Goal: Contribute content

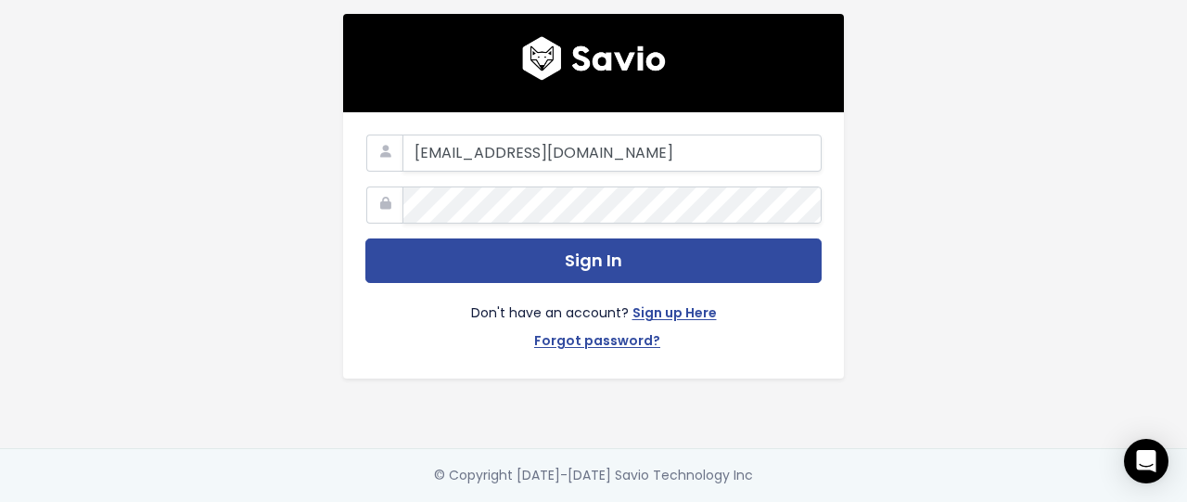
type input "eprikazc@gmail.com"
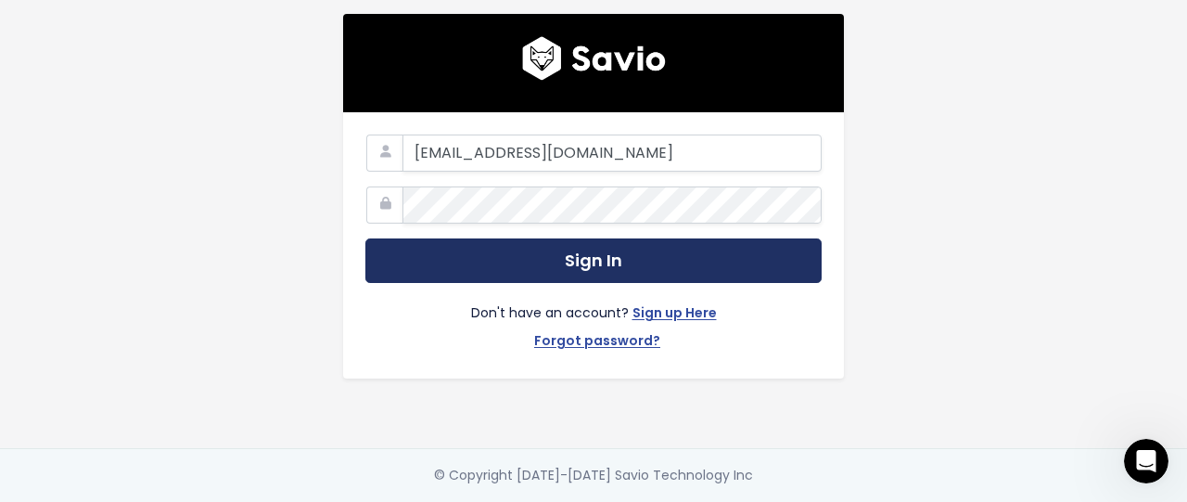
click at [465, 264] on button "Sign In" at bounding box center [593, 260] width 456 height 45
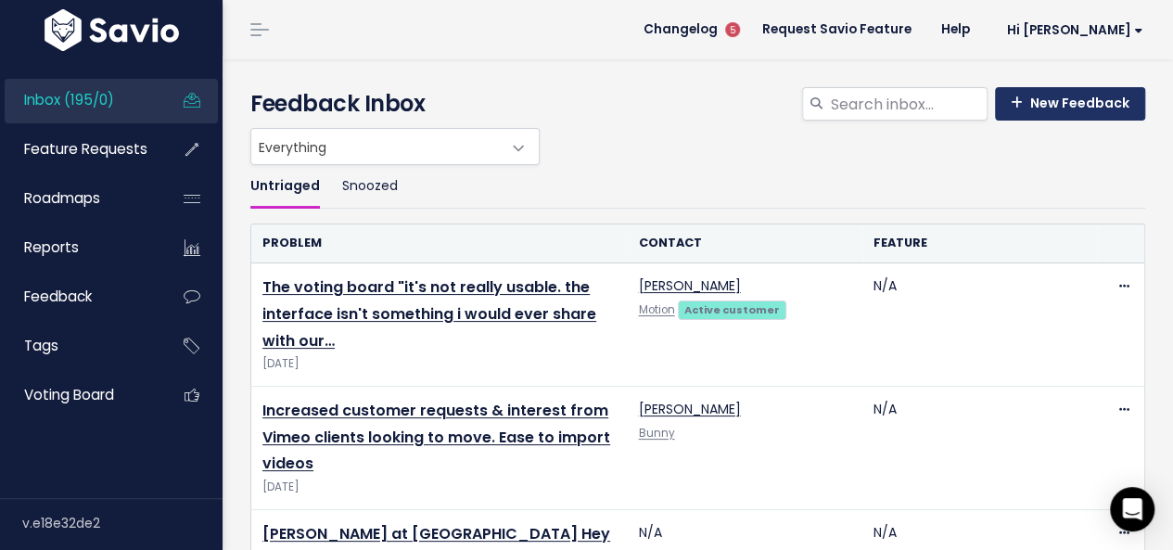
click at [1027, 105] on link "New Feedback" at bounding box center [1070, 103] width 150 height 33
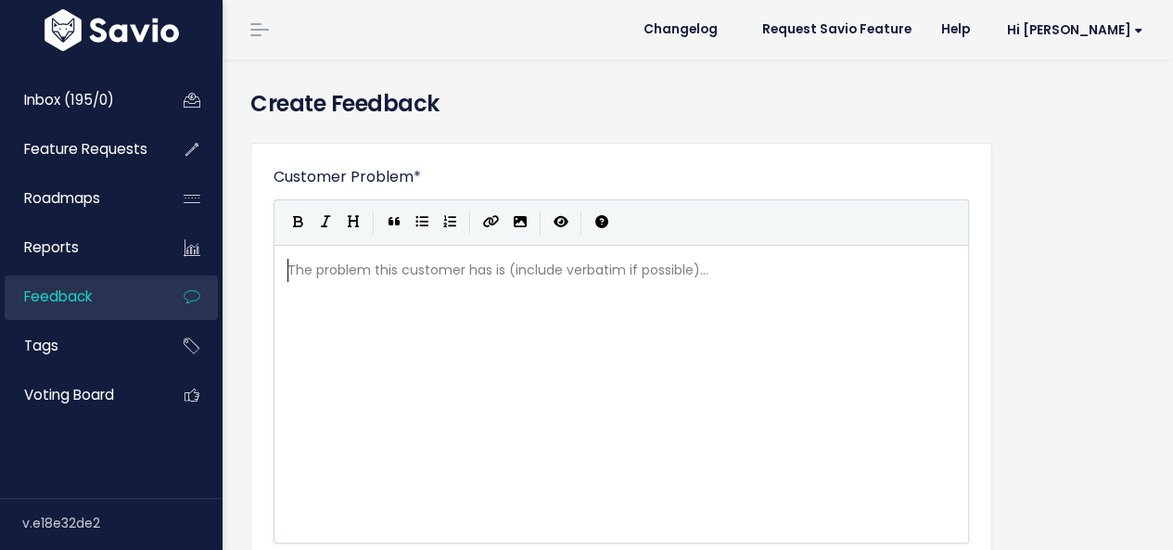
scroll to position [2, 0]
click at [440, 414] on div "The problem this customer has is (include verbatim if possible)... xxxxxxxxxx ​" at bounding box center [644, 417] width 721 height 325
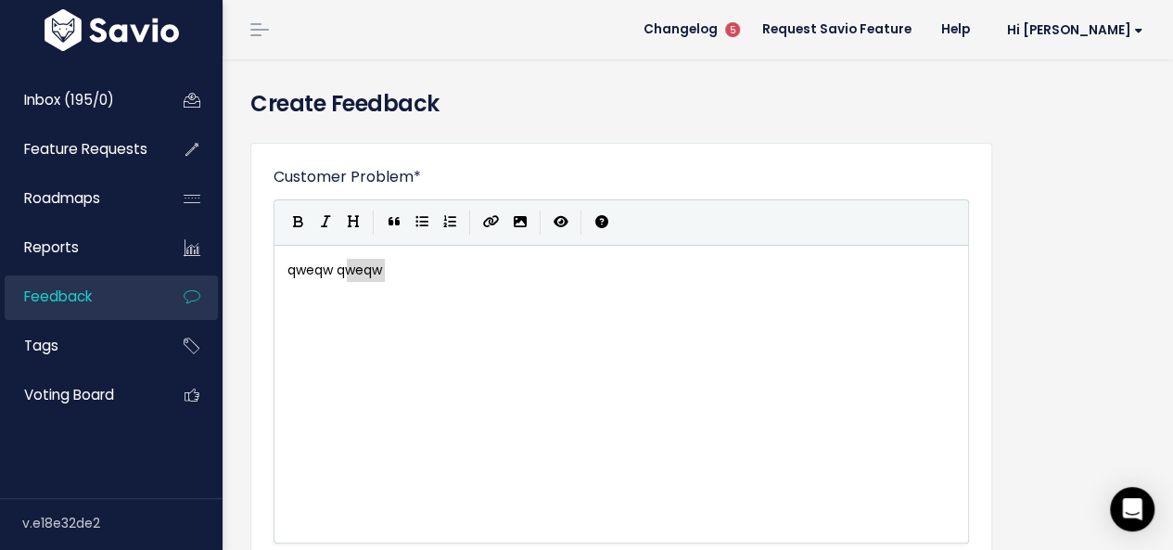
type textarea "qweqw"
